Goal: Information Seeking & Learning: Learn about a topic

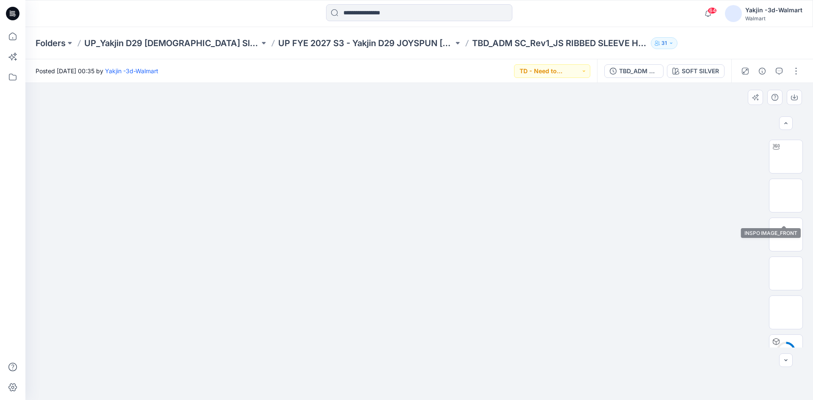
scroll to position [85, 0]
click at [786, 224] on img at bounding box center [786, 224] width 0 height 0
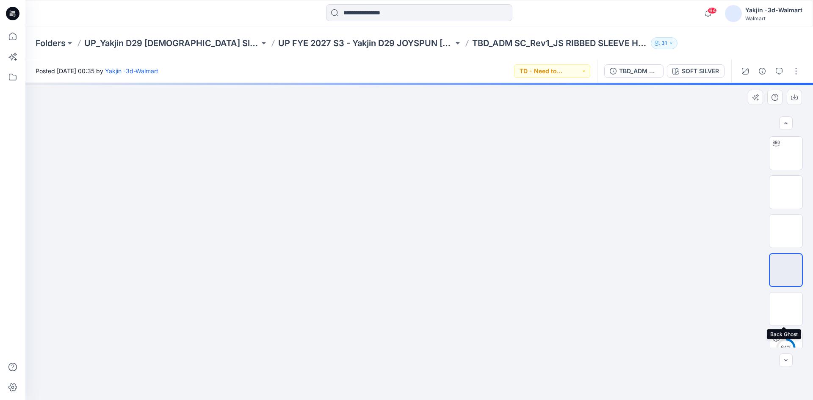
scroll to position [0, 0]
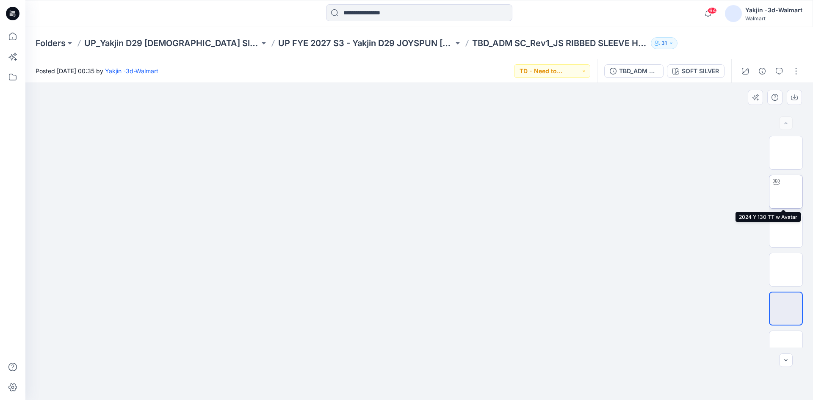
click at [786, 192] on img at bounding box center [786, 192] width 0 height 0
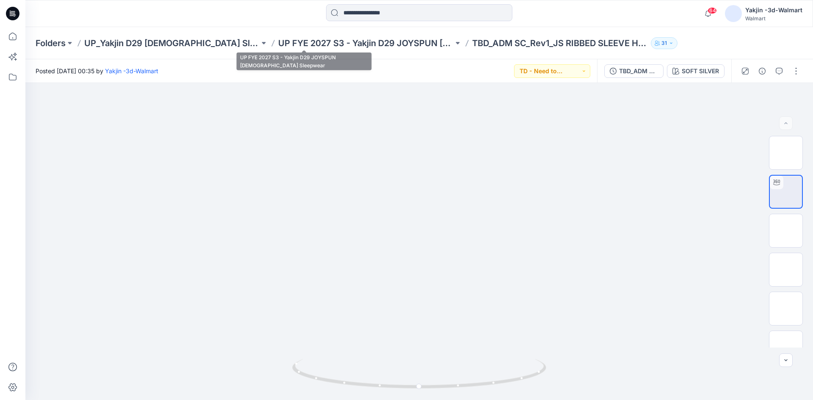
click at [342, 45] on p "UP FYE 2027 S3 - Yakjin D29 JOYSPUN [DEMOGRAPHIC_DATA] Sleepwear" at bounding box center [365, 43] width 175 height 12
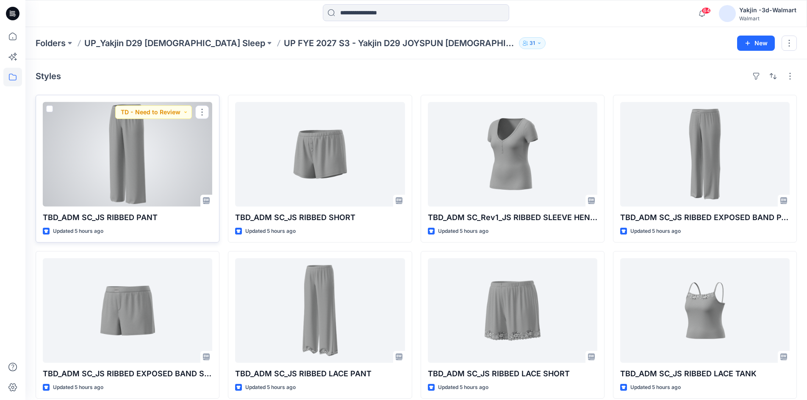
click at [89, 183] on div at bounding box center [127, 154] width 169 height 105
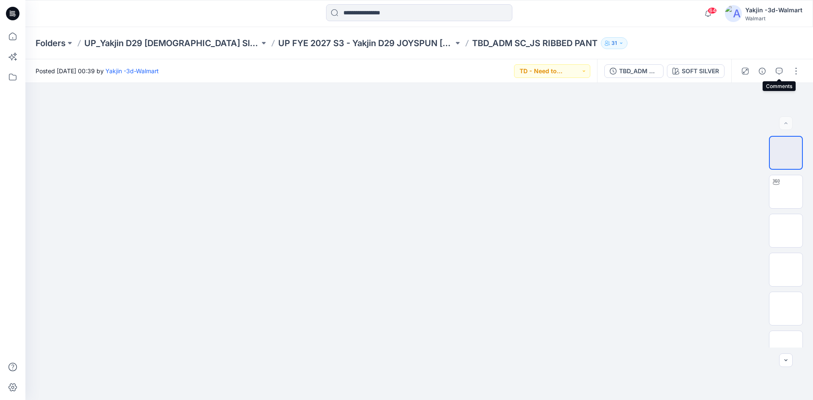
click at [780, 69] on icon "button" at bounding box center [779, 71] width 7 height 7
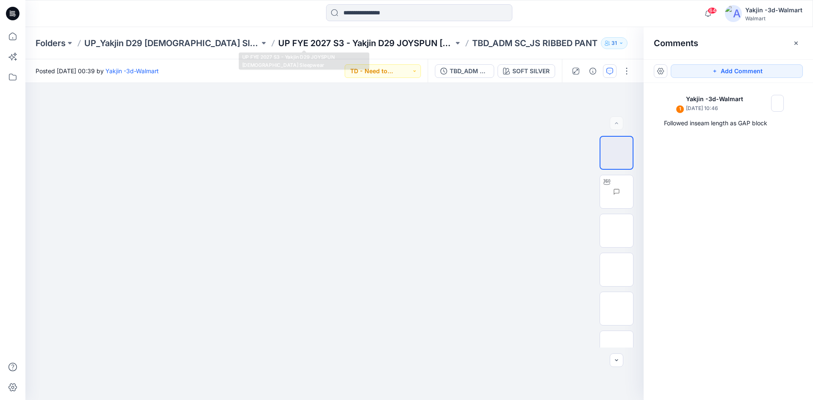
click at [318, 40] on p "UP FYE 2027 S3 - Yakjin D29 JOYSPUN [DEMOGRAPHIC_DATA] Sleepwear" at bounding box center [365, 43] width 175 height 12
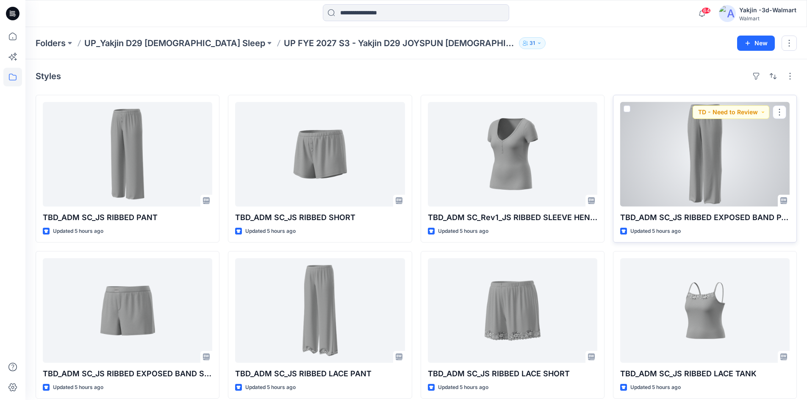
click at [699, 153] on div at bounding box center [704, 154] width 169 height 105
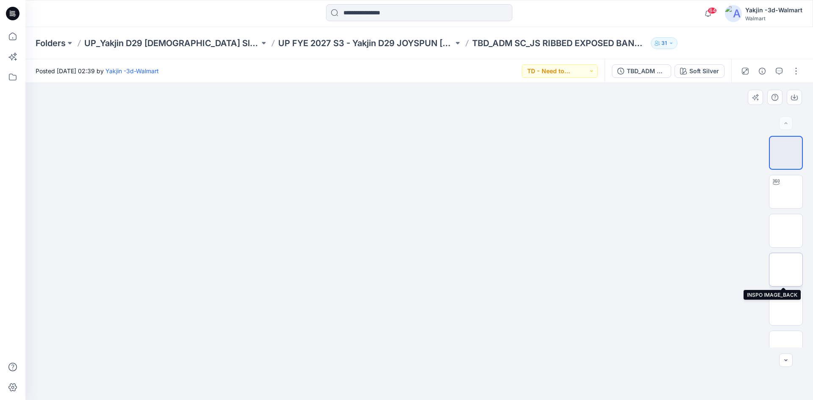
click at [786, 270] on img at bounding box center [786, 270] width 0 height 0
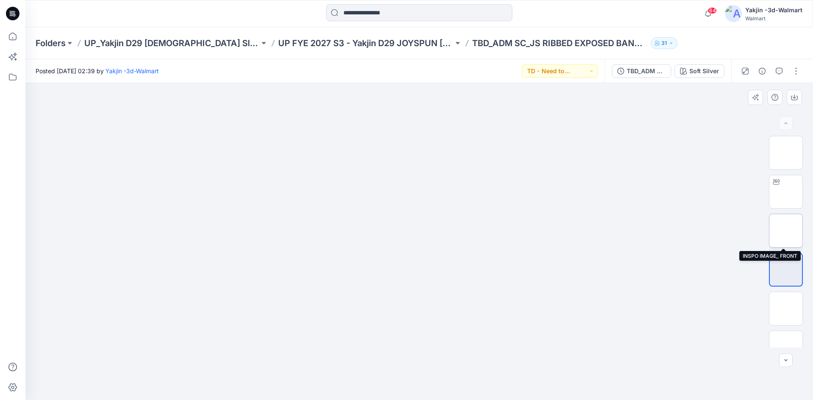
click at [786, 231] on img at bounding box center [786, 231] width 0 height 0
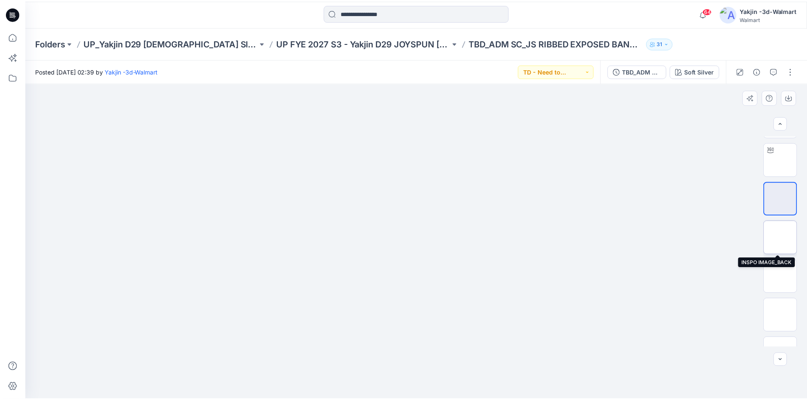
scroll to position [85, 0]
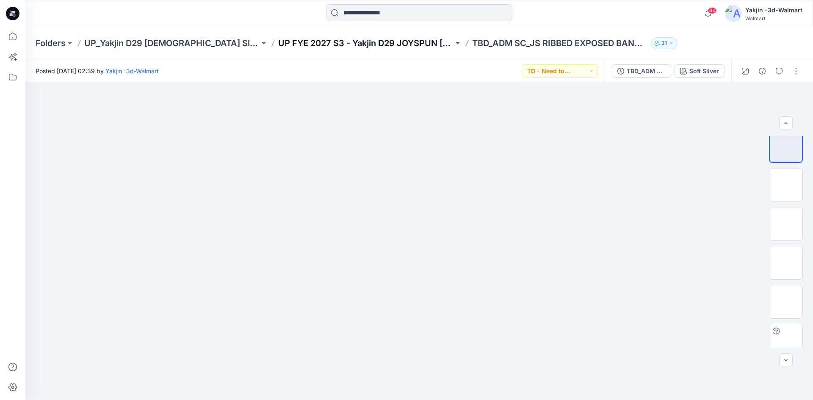
click at [332, 45] on p "UP FYE 2027 S3 - Yakjin D29 JOYSPUN [DEMOGRAPHIC_DATA] Sleepwear" at bounding box center [365, 43] width 175 height 12
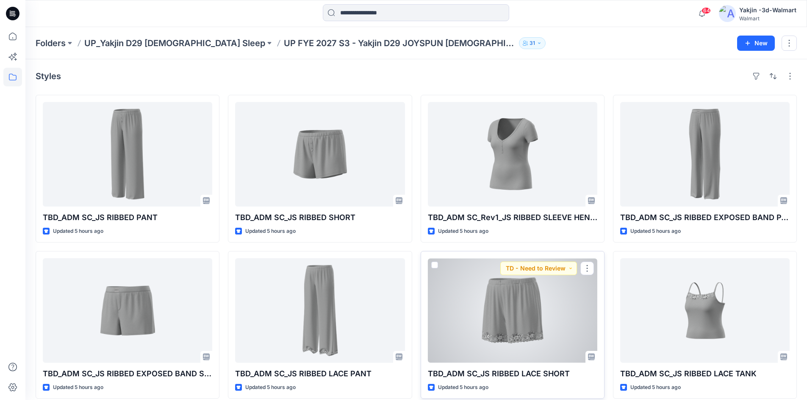
scroll to position [9, 0]
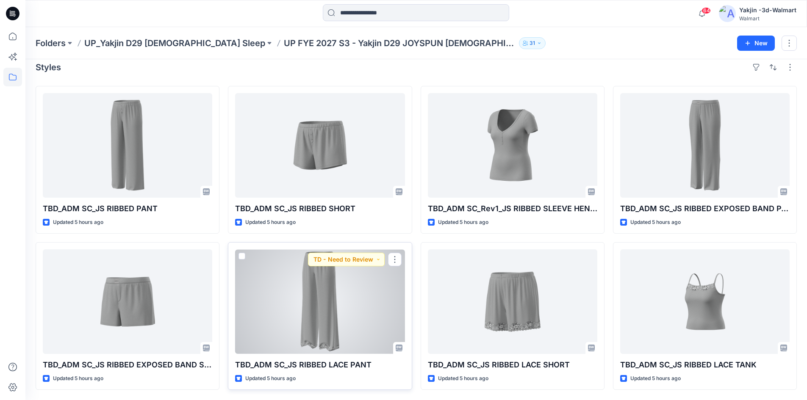
click at [354, 307] on div at bounding box center [319, 301] width 169 height 105
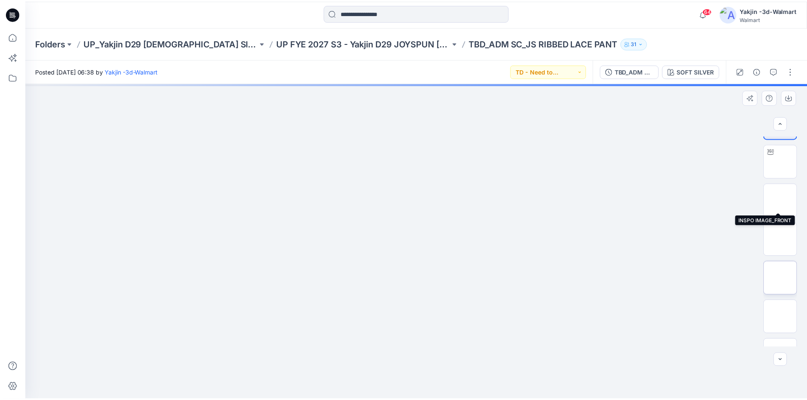
scroll to position [42, 0]
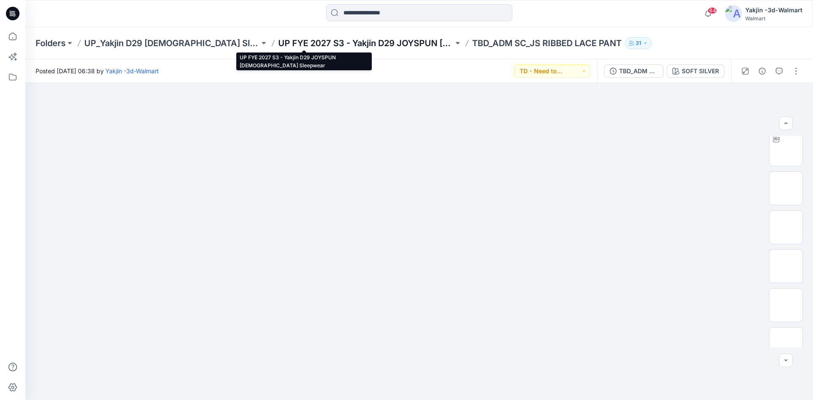
click at [321, 47] on p "UP FYE 2027 S3 - Yakjin D29 JOYSPUN [DEMOGRAPHIC_DATA] Sleepwear" at bounding box center [365, 43] width 175 height 12
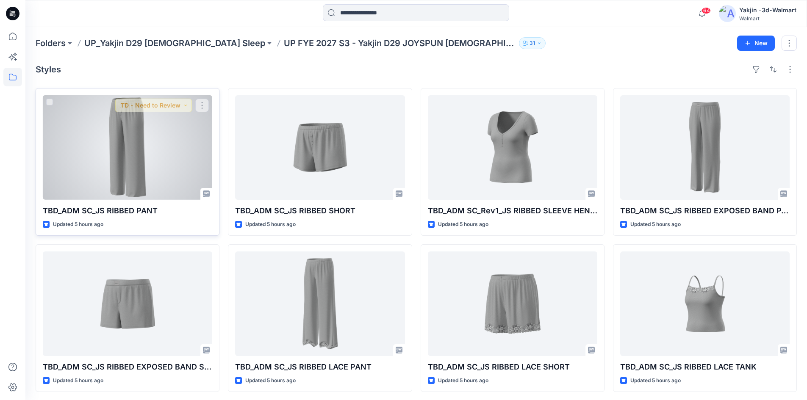
scroll to position [9, 0]
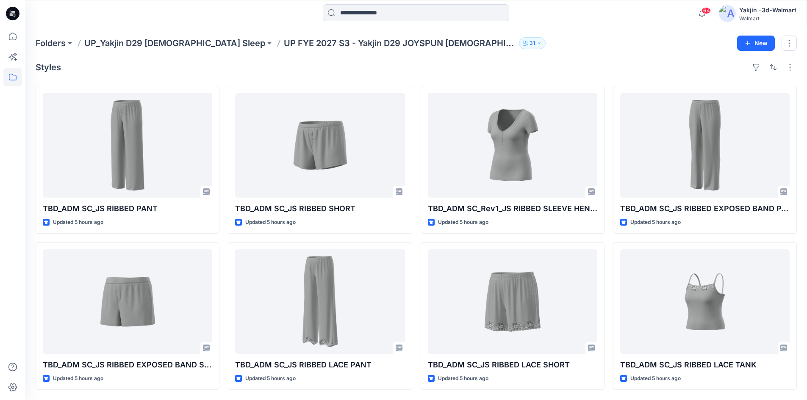
click at [670, 6] on div "64 Notifications [PERSON_NAME] changed the status of TBD_ADM SC_JS RIBBED PANT …" at bounding box center [415, 13] width 781 height 19
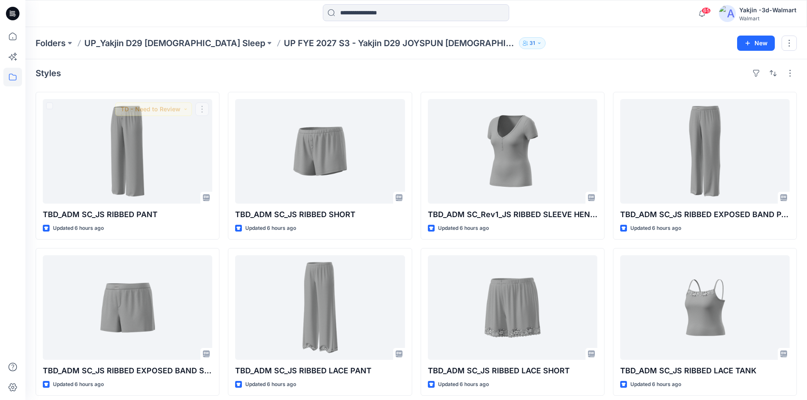
scroll to position [0, 0]
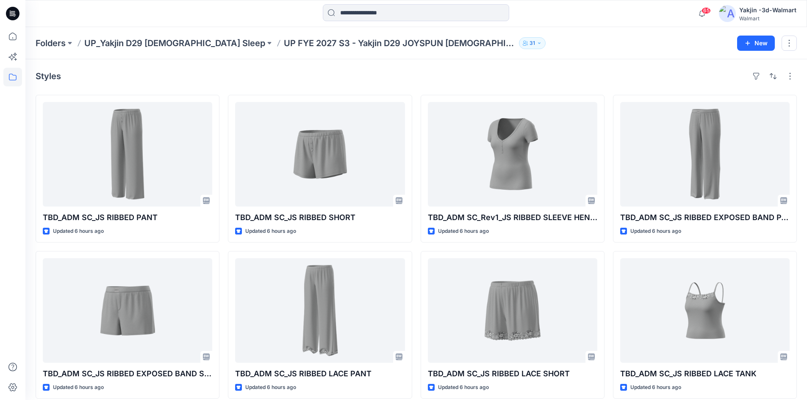
drag, startPoint x: 465, startPoint y: 74, endPoint x: 466, endPoint y: 69, distance: 4.7
click at [465, 74] on div "Styles" at bounding box center [416, 76] width 761 height 14
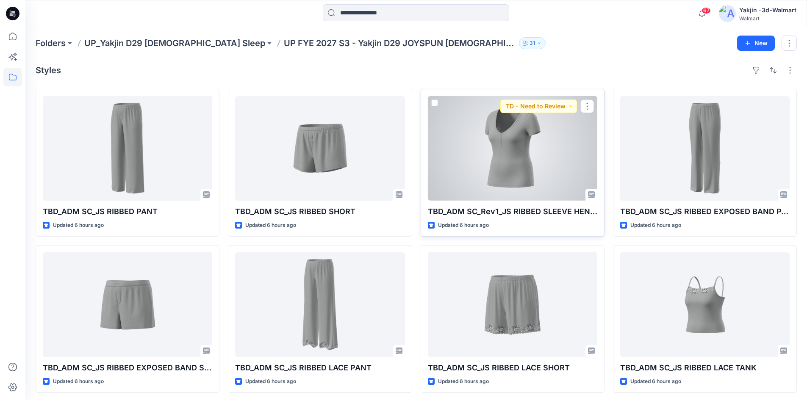
scroll to position [9, 0]
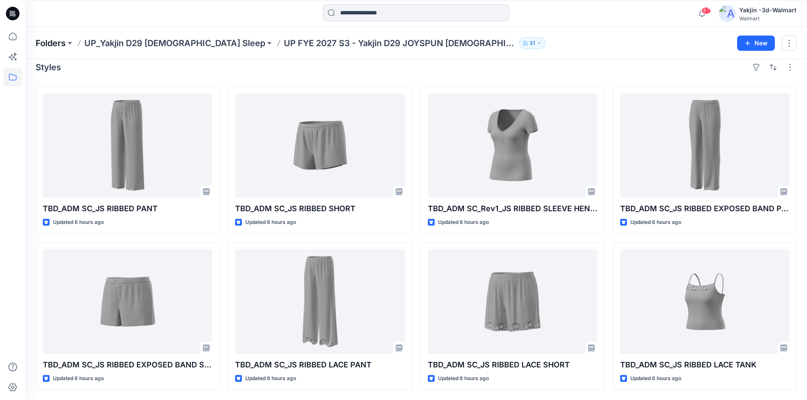
click at [56, 44] on p "Folders" at bounding box center [51, 43] width 30 height 12
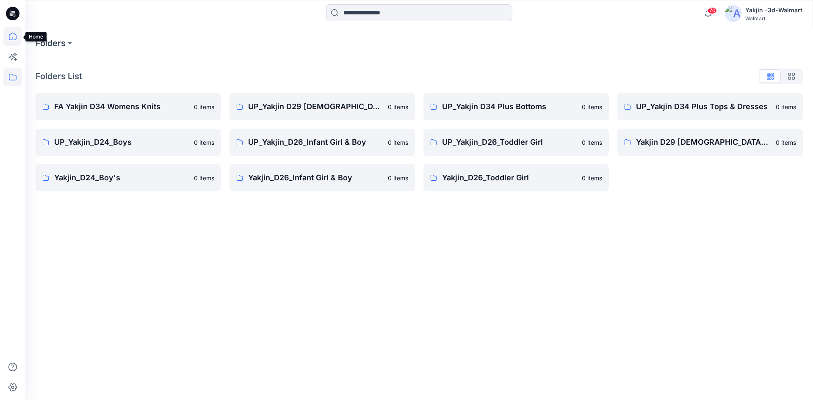
click at [13, 34] on icon at bounding box center [12, 36] width 19 height 19
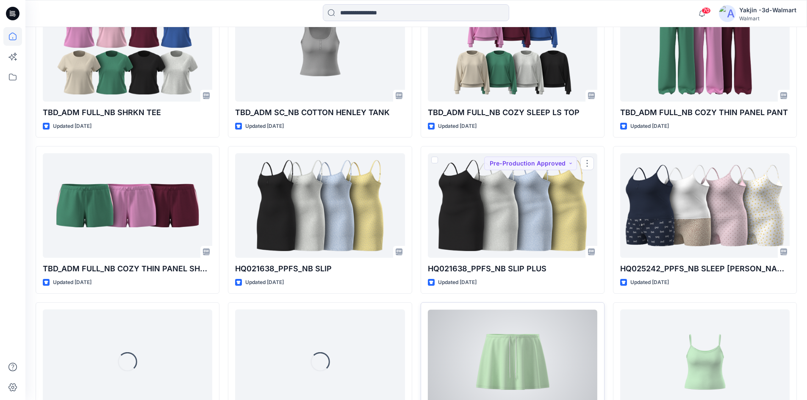
scroll to position [1117, 0]
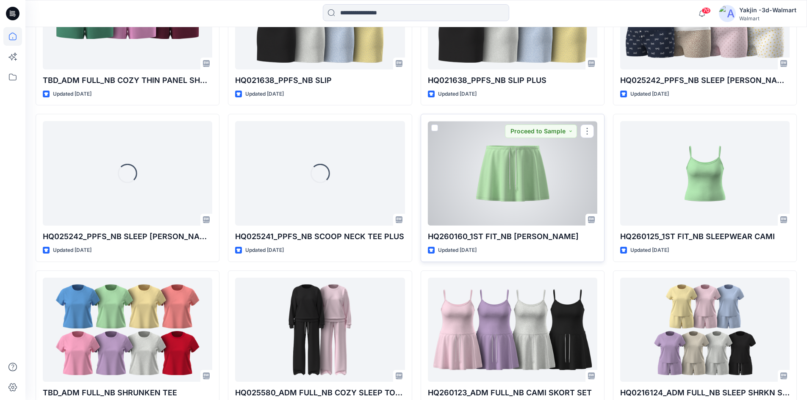
click at [515, 194] on div at bounding box center [512, 173] width 169 height 105
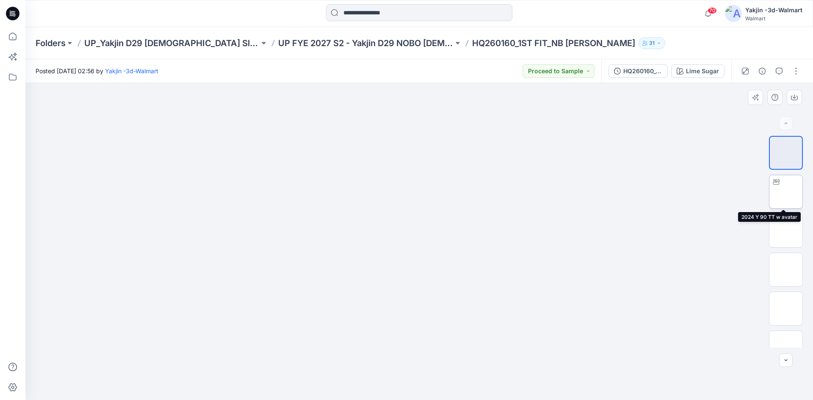
click at [786, 192] on img at bounding box center [786, 192] width 0 height 0
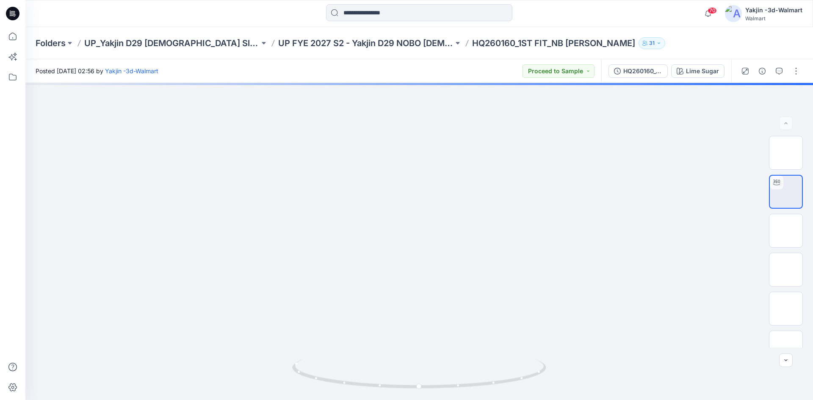
click at [626, 78] on div "HQ260160_1ST FIT_NB [PERSON_NAME] Lime Sugar" at bounding box center [666, 71] width 130 height 24
click at [627, 75] on div "HQ260160_1ST FIT_NB [PERSON_NAME]" at bounding box center [642, 70] width 39 height 9
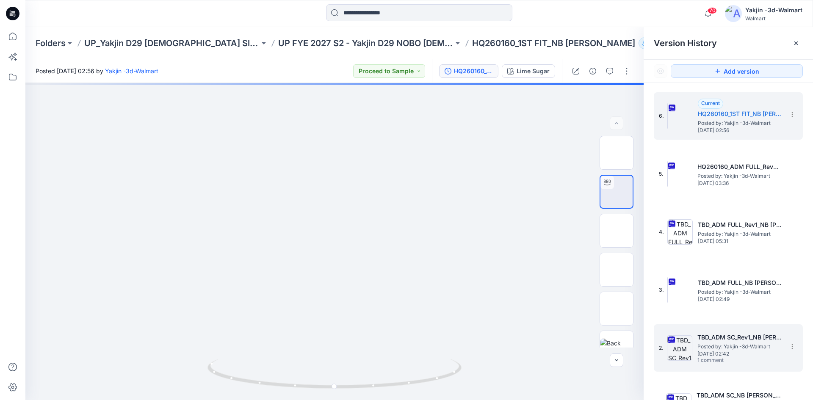
click at [711, 338] on h5 "TBD_ADM SC_Rev1_NB [PERSON_NAME] OPT1" at bounding box center [739, 337] width 85 height 10
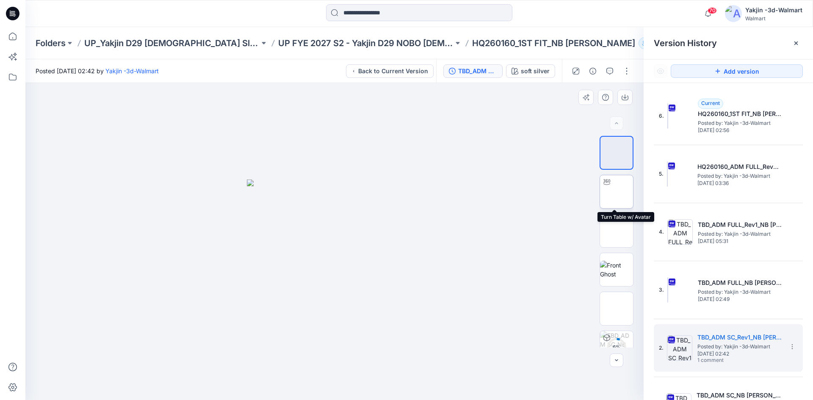
click at [617, 192] on img at bounding box center [617, 192] width 0 height 0
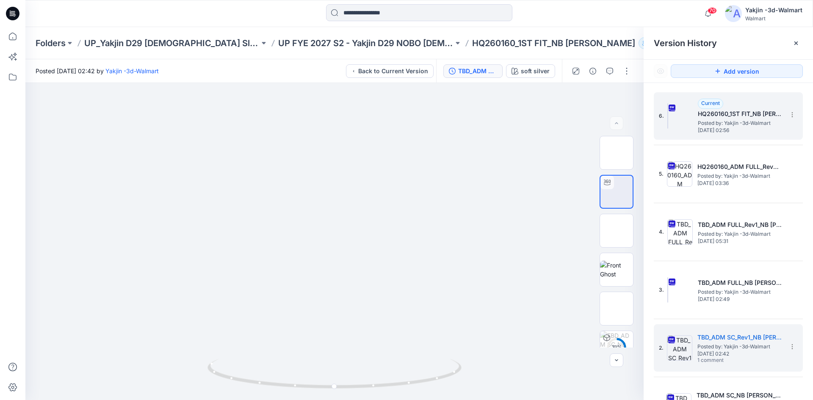
click at [714, 133] on div "6. Current HQ260160_1ST FIT_NB [PERSON_NAME] Posted by: Yakjin -3d-Walmart [DAT…" at bounding box center [722, 116] width 127 height 41
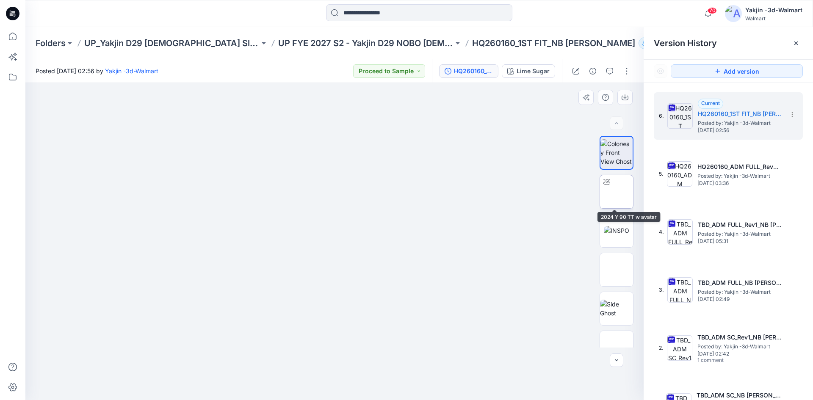
click at [617, 192] on img at bounding box center [617, 192] width 0 height 0
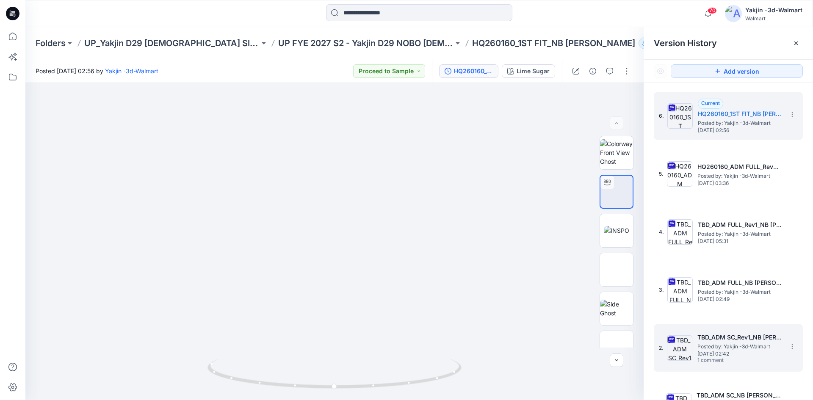
click at [730, 333] on h5 "TBD_ADM SC_Rev1_NB [PERSON_NAME] OPT1" at bounding box center [739, 337] width 85 height 10
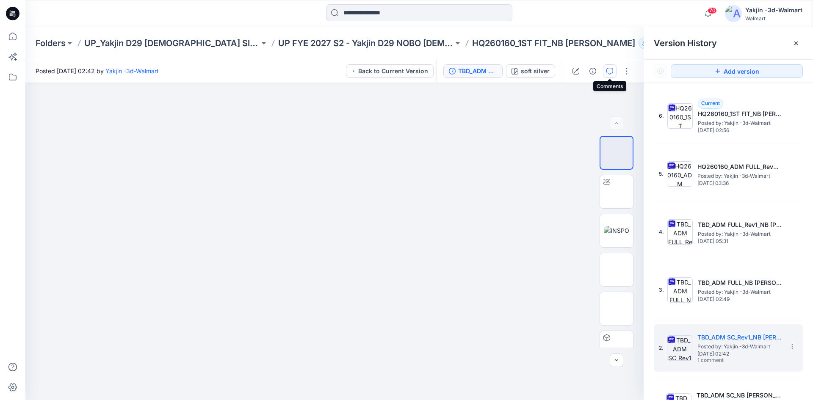
click at [606, 72] on button "button" at bounding box center [610, 71] width 14 height 14
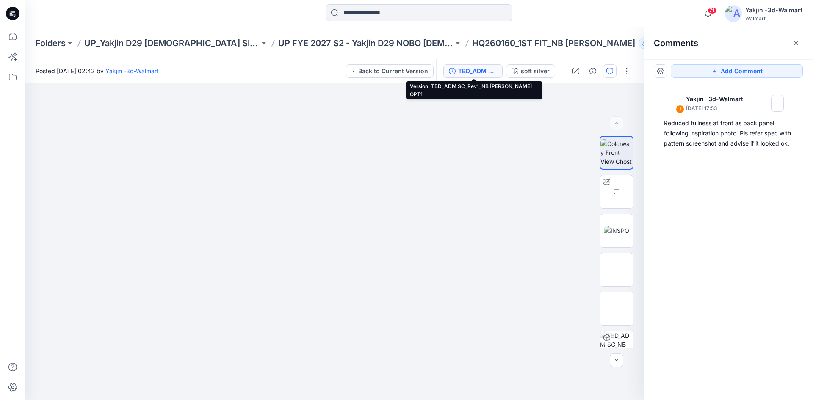
click at [483, 67] on div "TBD_ADM SC_Rev1_NB [PERSON_NAME] OPT1" at bounding box center [477, 70] width 39 height 9
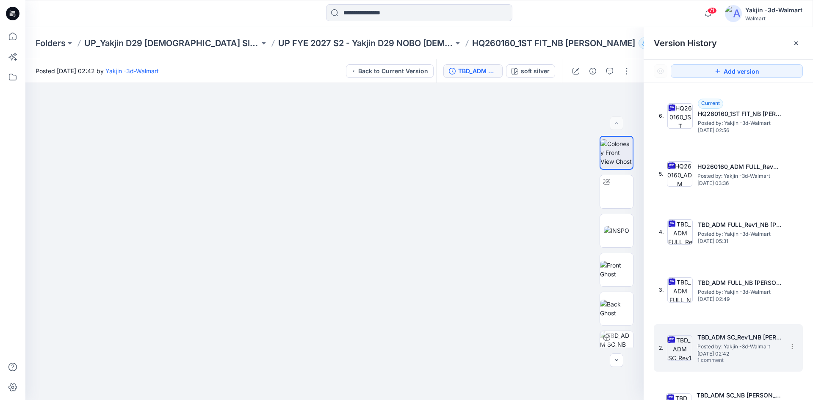
scroll to position [27, 0]
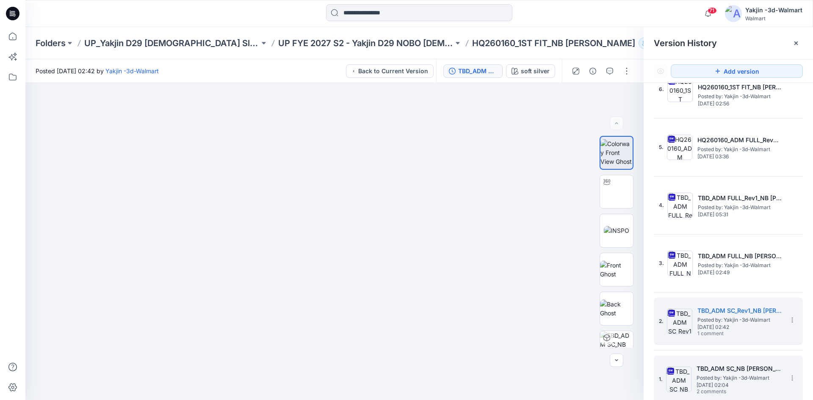
click at [717, 364] on h5 "TBD_ADM SC_NB [PERSON_NAME] OPT1" at bounding box center [739, 369] width 85 height 10
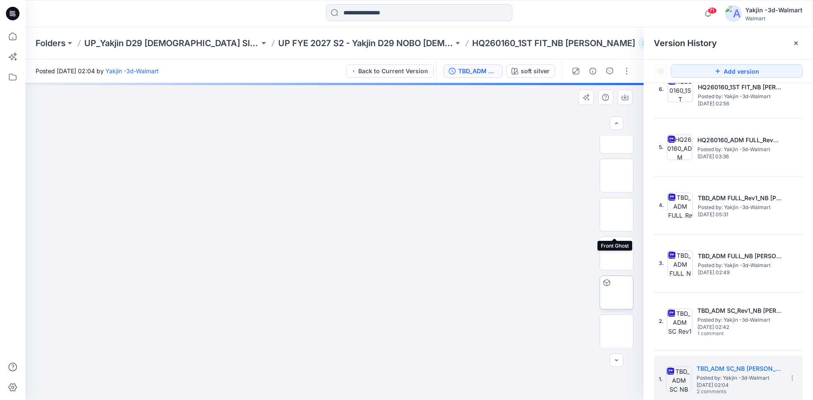
scroll to position [56, 0]
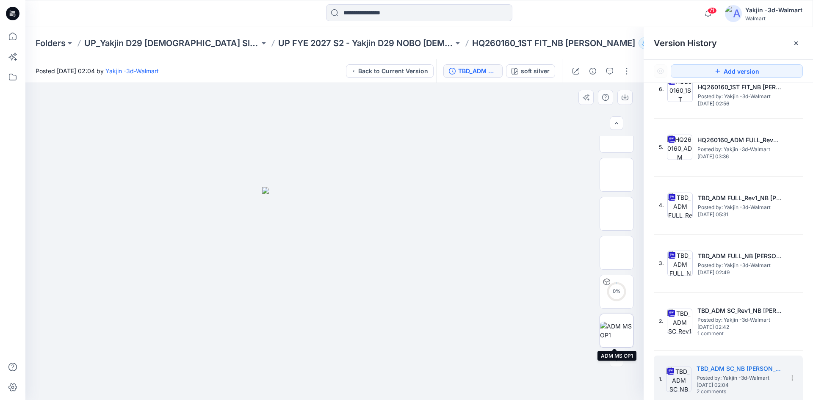
click at [613, 325] on img at bounding box center [616, 331] width 33 height 18
click at [609, 72] on icon "button" at bounding box center [609, 71] width 7 height 7
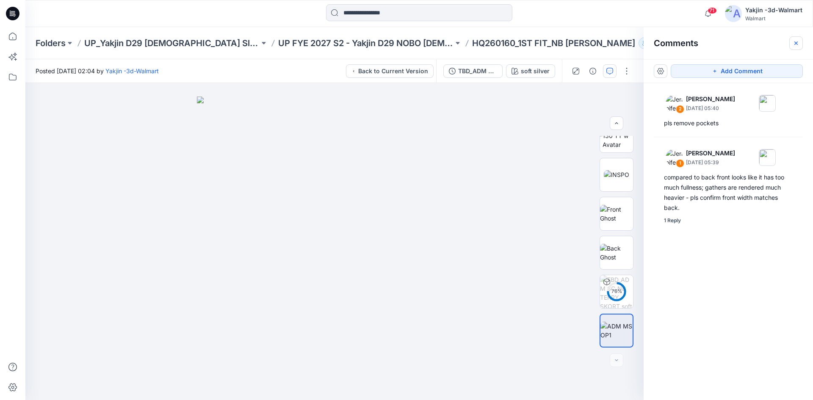
click at [792, 39] on button "button" at bounding box center [796, 43] width 14 height 14
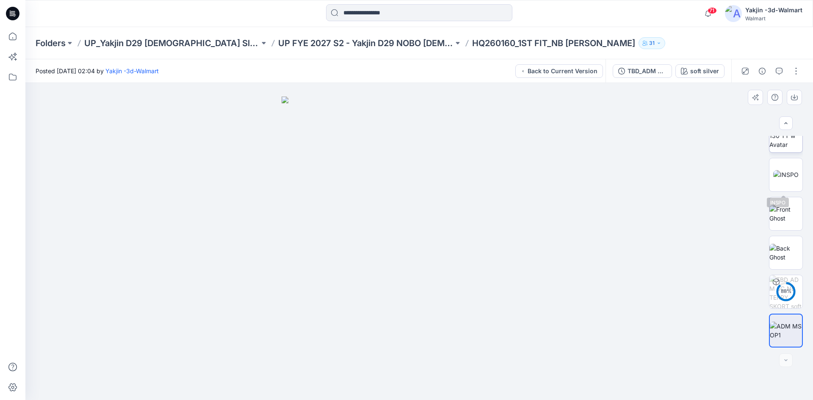
scroll to position [0, 0]
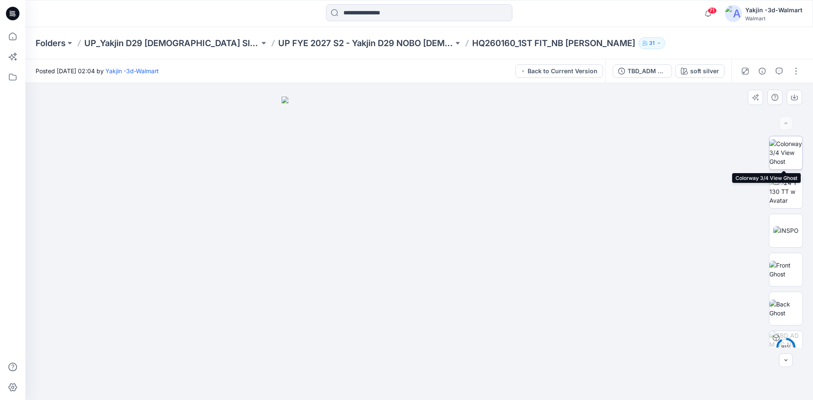
click at [787, 158] on img at bounding box center [785, 152] width 33 height 27
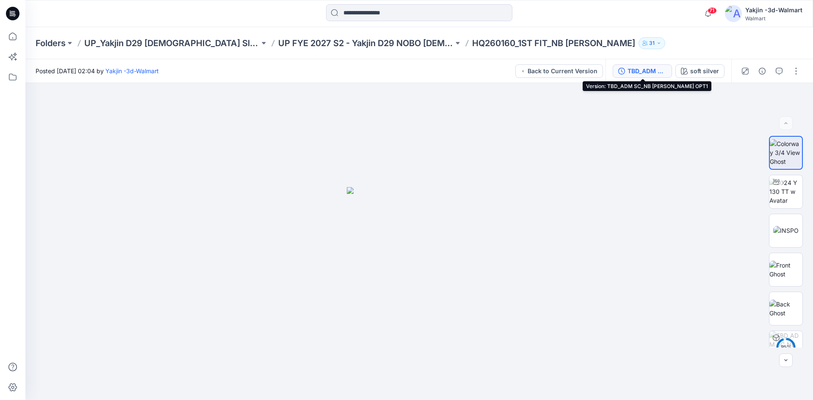
click at [655, 70] on div "TBD_ADM SC_NB [PERSON_NAME] OPT1" at bounding box center [647, 70] width 39 height 9
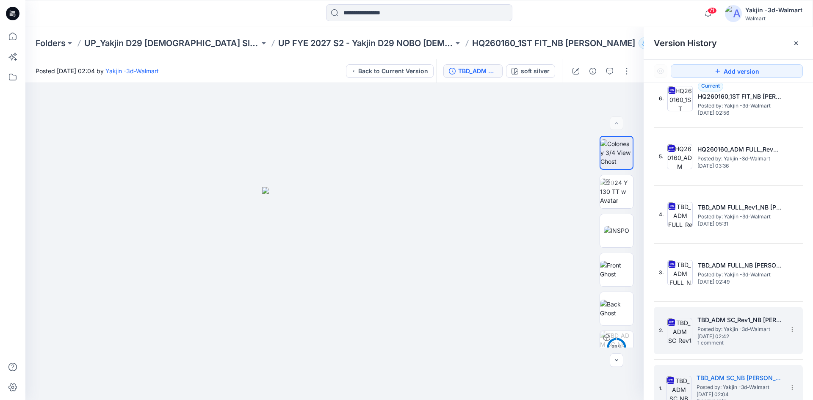
scroll to position [27, 0]
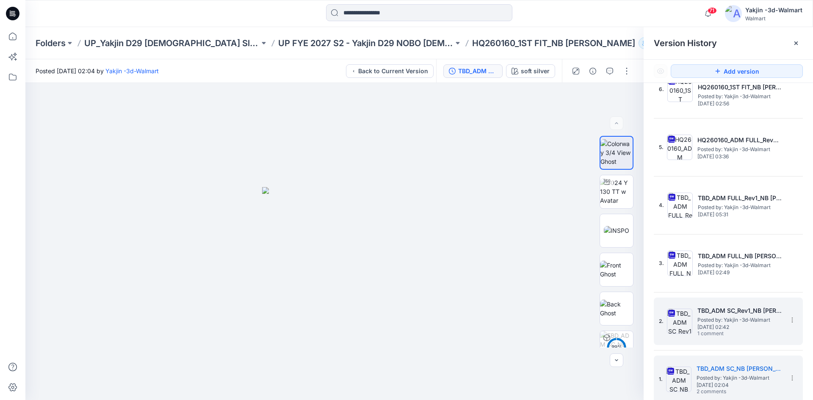
click at [735, 313] on h5 "TBD_ADM SC_Rev1_NB [PERSON_NAME] OPT1" at bounding box center [739, 311] width 85 height 10
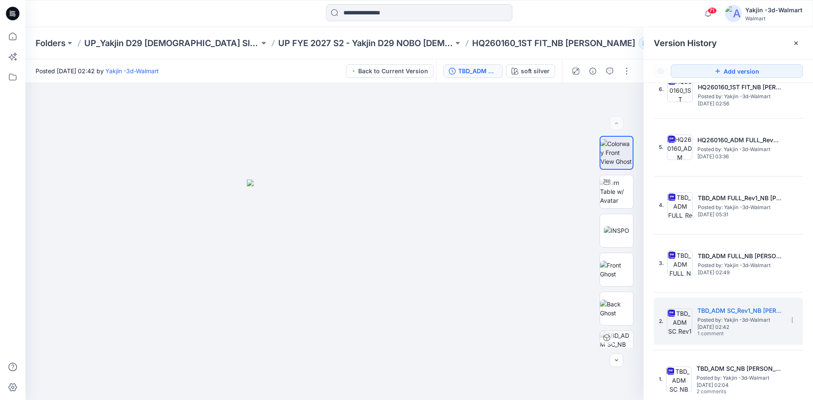
click at [736, 255] on h5 "TBD_ADM FULL_NB [PERSON_NAME] OPT1" at bounding box center [740, 256] width 85 height 10
